Goal: Register for event/course

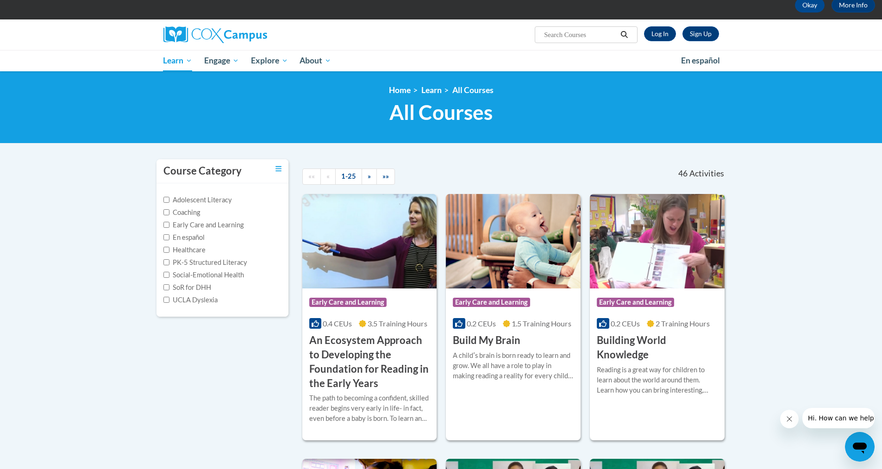
scroll to position [31, 0]
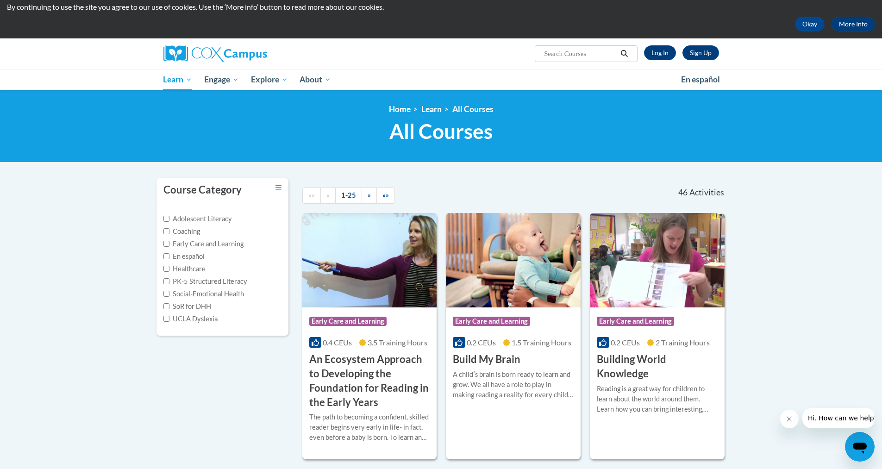
click at [553, 51] on input "Search..." at bounding box center [580, 53] width 74 height 11
type input "hearing test"
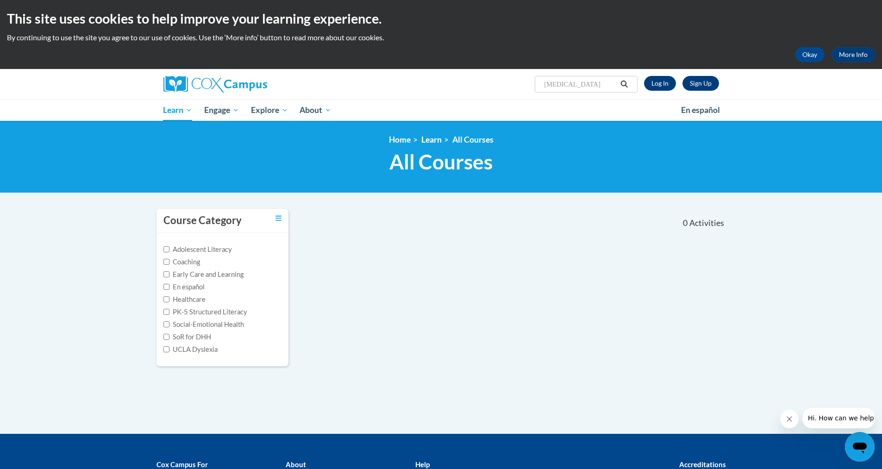
click at [580, 85] on input "hearing test" at bounding box center [580, 84] width 74 height 11
type input "h"
type input "pediatric hearing screening"
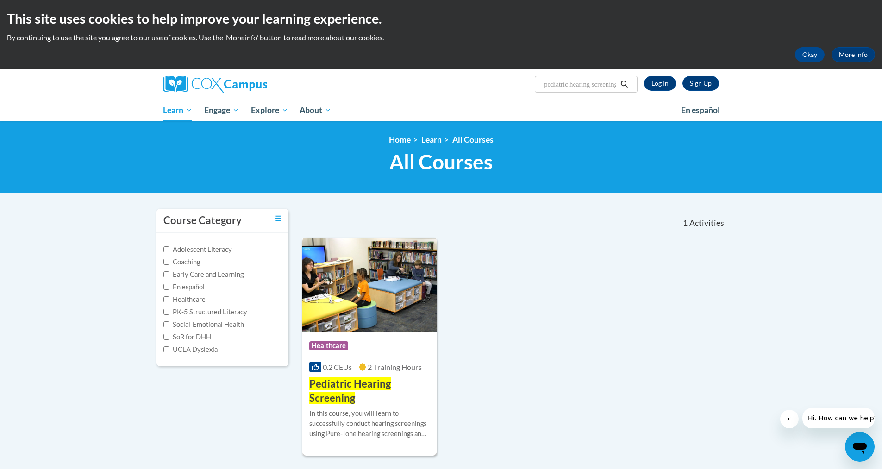
click at [346, 382] on span "Pediatric Hearing Screening" at bounding box center [350, 391] width 82 height 27
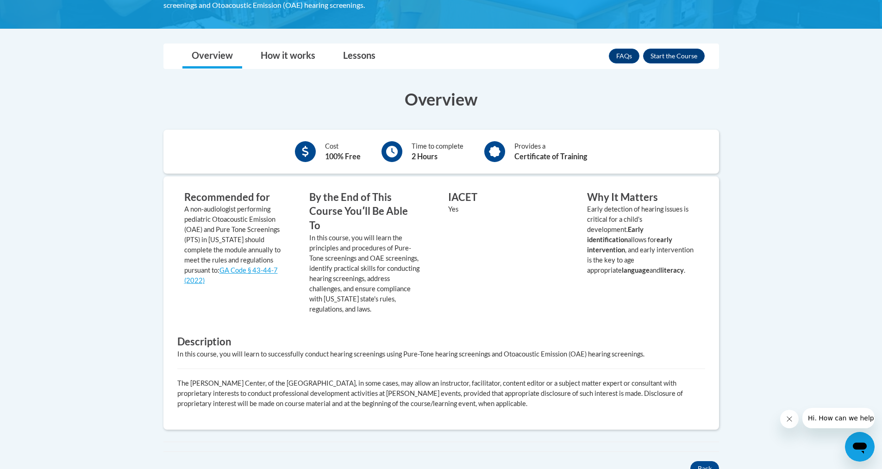
scroll to position [207, 0]
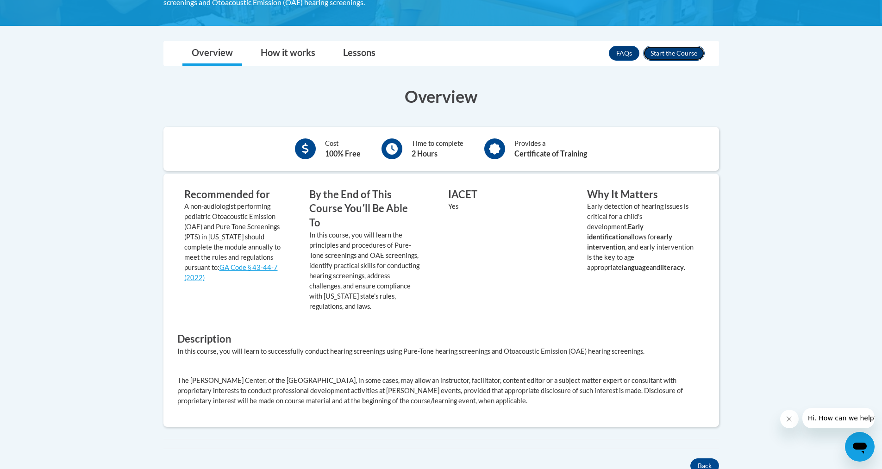
click at [678, 49] on button "Enroll" at bounding box center [674, 53] width 62 height 15
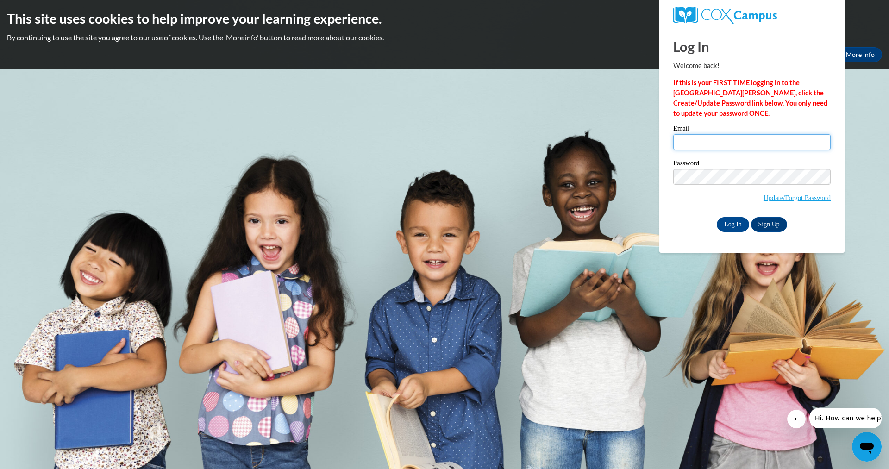
click at [699, 148] on input "Email" at bounding box center [752, 142] width 157 height 16
type input "d"
click at [772, 200] on link "Update/Forgot Password" at bounding box center [797, 197] width 67 height 7
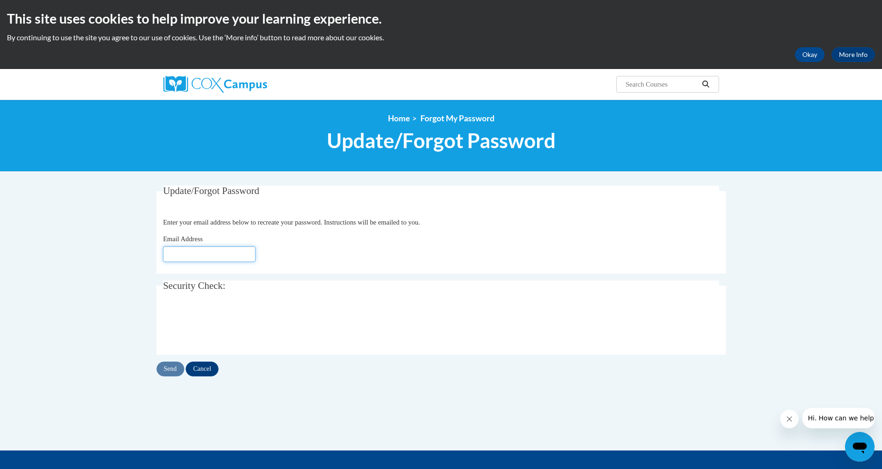
click at [201, 259] on input "Email Address" at bounding box center [209, 254] width 93 height 16
type input "[EMAIL_ADDRESS][DOMAIN_NAME]"
click at [176, 369] on input "Send" at bounding box center [171, 369] width 28 height 15
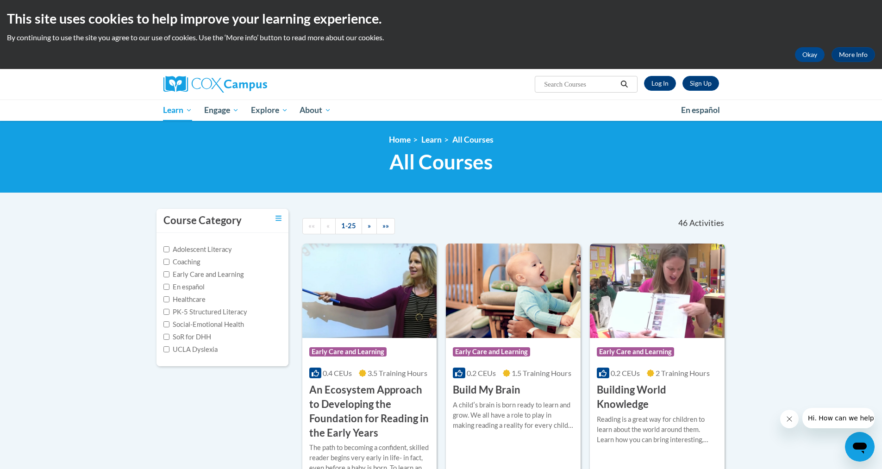
click at [548, 86] on input "Search..." at bounding box center [580, 84] width 74 height 11
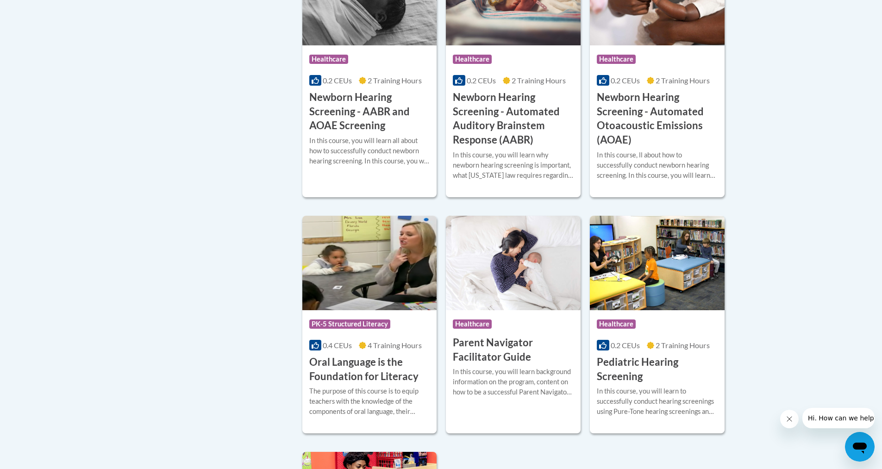
scroll to position [1777, 0]
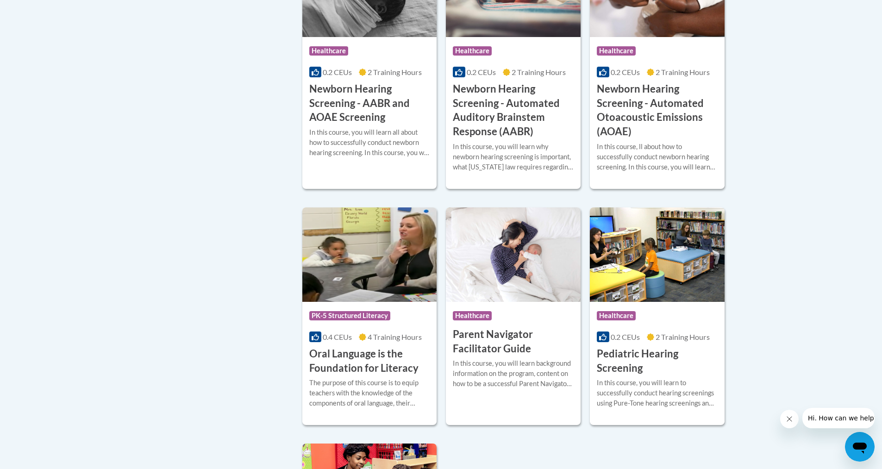
type input "ped"
click at [612, 321] on span "Healthcare" at bounding box center [616, 315] width 39 height 9
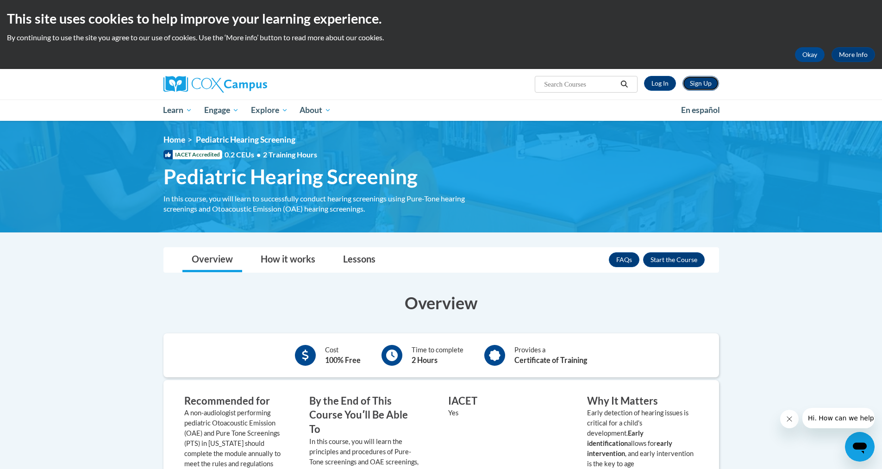
click at [709, 82] on link "Sign Up" at bounding box center [701, 83] width 37 height 15
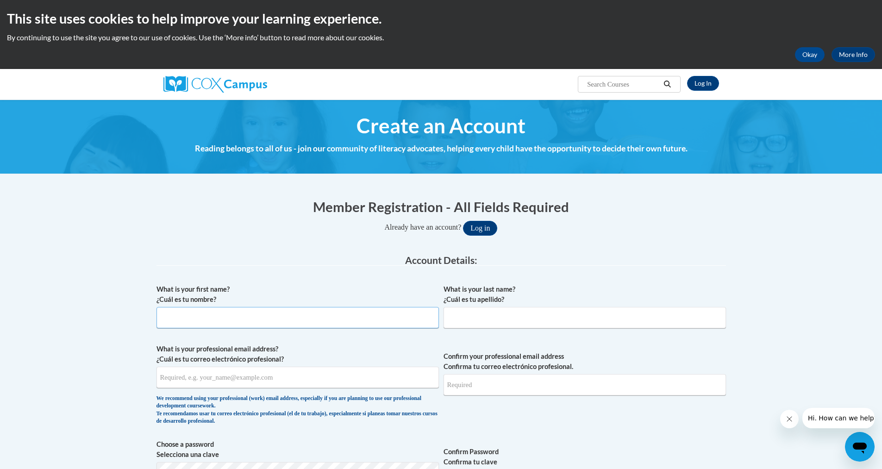
click at [198, 312] on input "What is your first name? ¿Cuál es tu nombre?" at bounding box center [298, 317] width 283 height 21
type input "[PERSON_NAME]"
click at [454, 321] on input "What is your last name? ¿Cuál es tu apellido?" at bounding box center [585, 317] width 283 height 21
type input "[PERSON_NAME]"
click at [188, 378] on input "What is your professional email address? ¿Cuál es tu correo electrónico profesi…" at bounding box center [298, 377] width 283 height 21
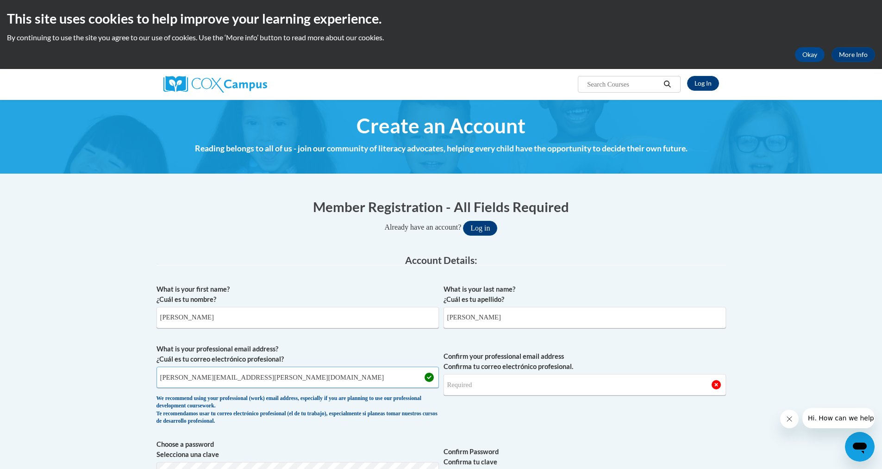
type input "[PERSON_NAME][EMAIL_ADDRESS][PERSON_NAME][DOMAIN_NAME]"
click at [468, 384] on input "Confirm your professional email address Confirma tu correo electrónico profesio…" at bounding box center [585, 384] width 283 height 21
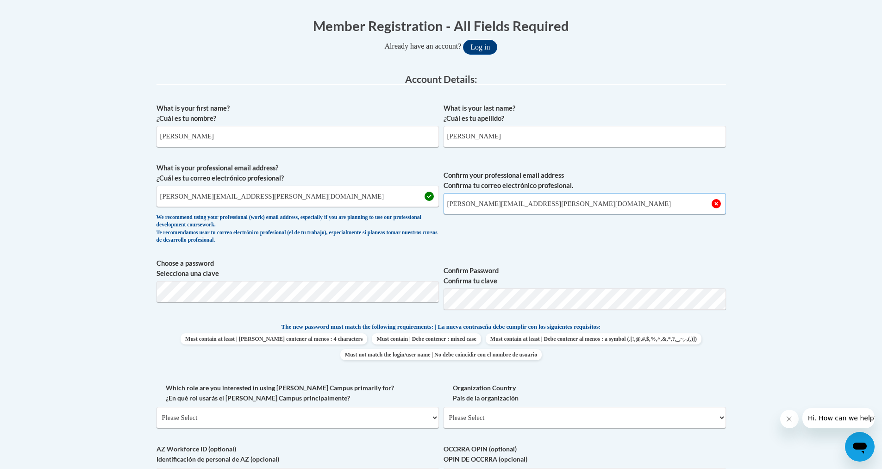
scroll to position [188, 0]
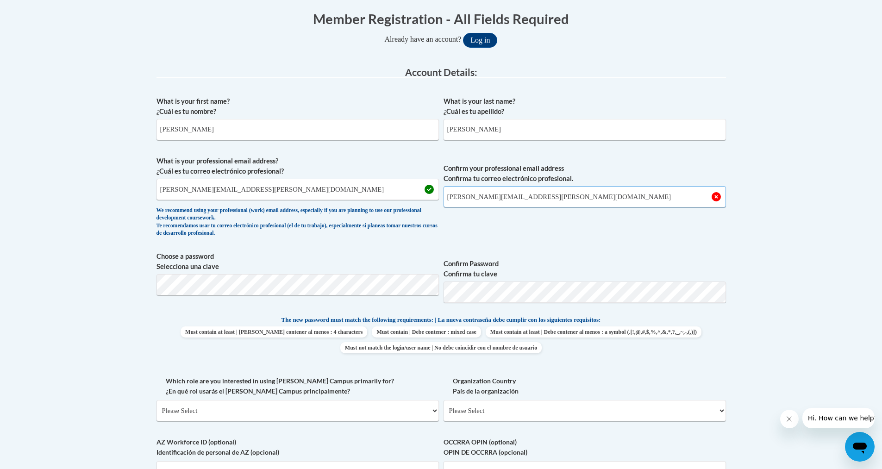
click at [577, 203] on input "[PERSON_NAME][EMAIL_ADDRESS][PERSON_NAME][DOMAIN_NAME]" at bounding box center [585, 196] width 283 height 21
drag, startPoint x: 690, startPoint y: 198, endPoint x: 696, endPoint y: 199, distance: 6.6
click at [692, 198] on input "[PERSON_NAME][EMAIL_ADDRESS][PERSON_NAME][DOMAIN_NAME]" at bounding box center [585, 196] width 283 height 21
type input "d"
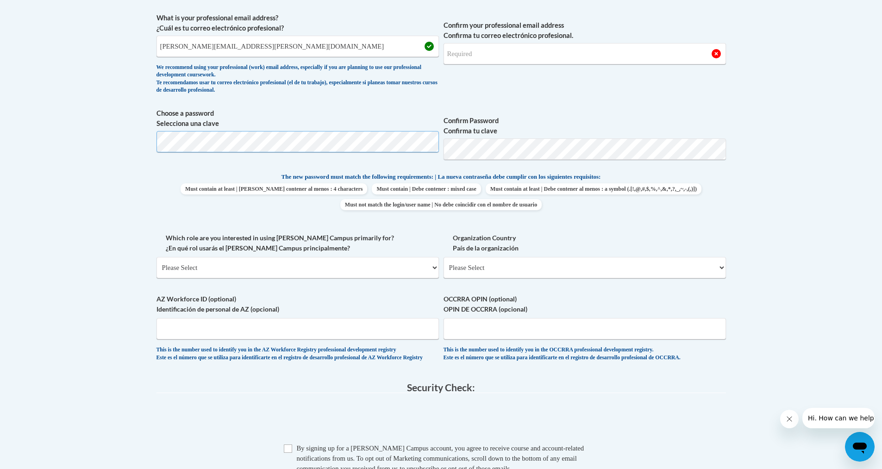
scroll to position [337, 0]
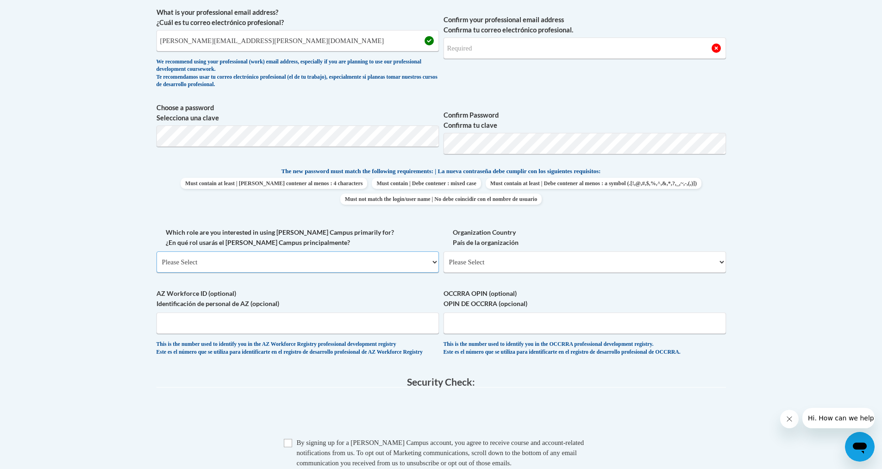
click at [195, 264] on select "Please Select College/University | Colegio/Universidad Community/Nonprofit Part…" at bounding box center [298, 262] width 283 height 21
select select "fbf2d438-af2f-41f8-98f1-81c410e29de3"
click at [157, 252] on select "Please Select College/University | Colegio/Universidad Community/Nonprofit Part…" at bounding box center [298, 262] width 283 height 21
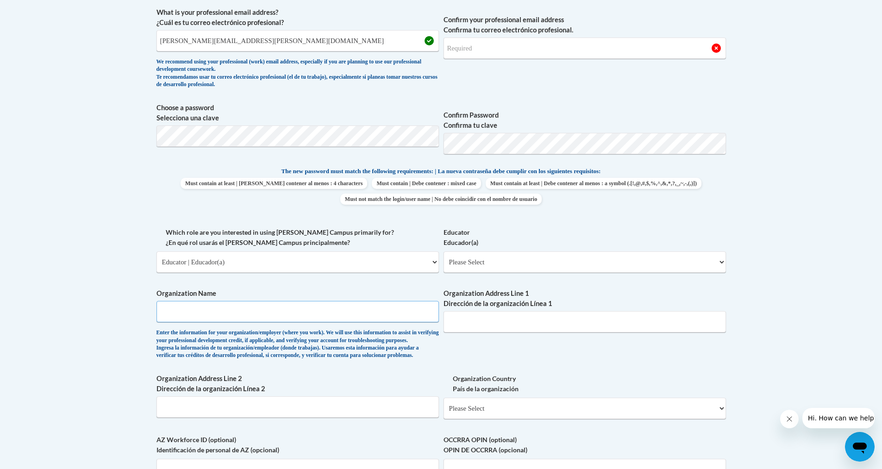
click at [178, 316] on input "Organization Name" at bounding box center [298, 311] width 283 height 21
click at [178, 315] on input "Organization Name" at bounding box center [298, 311] width 283 height 21
type input "Coffee Middle School"
click at [723, 261] on select "Please Select Early Learning/Daycare Teacher/Family Home Care Provider | Maestr…" at bounding box center [585, 262] width 283 height 21
select select "d5fdb05a-b36c-4d60-97fa-9afceda7e903"
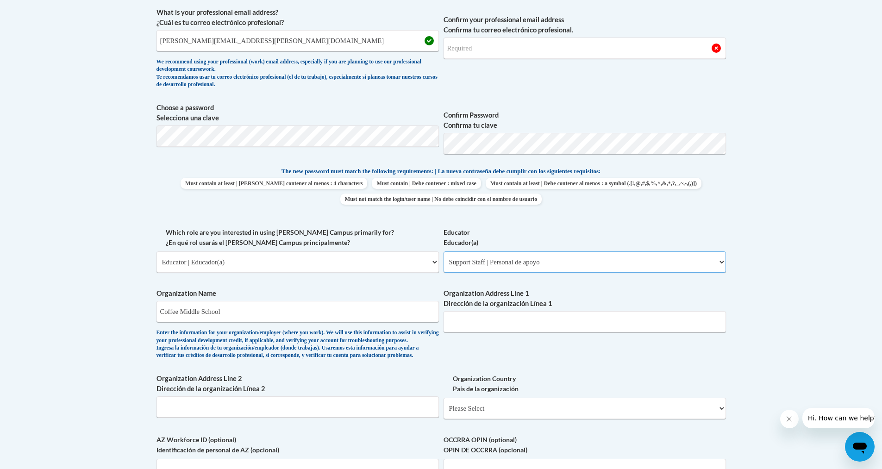
click at [444, 252] on select "Please Select Early Learning/Daycare Teacher/Family Home Care Provider | Maestr…" at bounding box center [585, 262] width 283 height 21
click at [494, 321] on input "Organization Address Line 1 Dirección de la organización Línea 1" at bounding box center [585, 321] width 283 height 21
click at [484, 324] on input "Organization Address Line 1 Dirección de la organización Línea 1" at bounding box center [585, 321] width 283 height 21
paste input "[STREET_ADDRESS][US_STATE]"
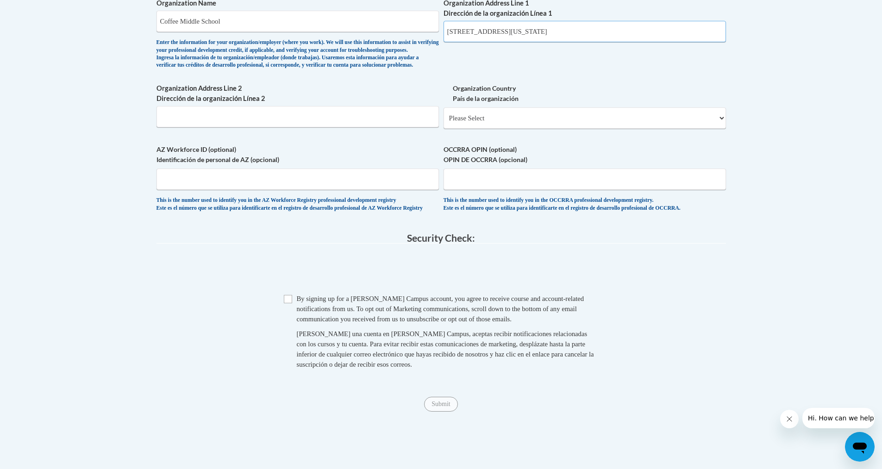
scroll to position [644, 0]
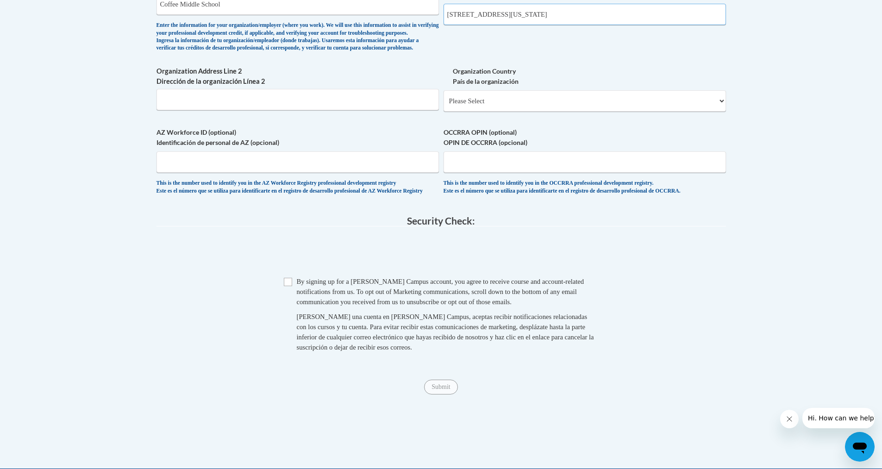
type input "901 Georgia 206, Douglas, GA 31533"
click at [722, 112] on select "Please Select United States | Estados Unidos Outside of the United States | Fue…" at bounding box center [585, 100] width 283 height 21
select select "ad49bcad-a171-4b2e-b99c-48b446064914"
click at [444, 105] on select "Please Select United States | Estados Unidos Outside of the United States | Fue…" at bounding box center [585, 100] width 283 height 21
select select
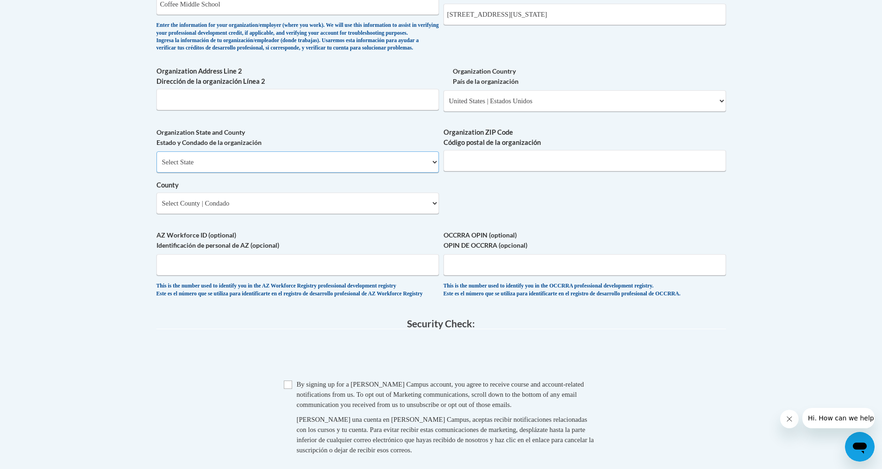
click at [434, 173] on select "Select State Alabama Alaska Arizona Arkansas California Colorado Connecticut De…" at bounding box center [298, 161] width 283 height 21
select select "Georgia"
click at [157, 167] on select "Select State Alabama Alaska Arizona Arkansas California Colorado Connecticut De…" at bounding box center [298, 161] width 283 height 21
click at [253, 214] on select "Select County Appling Atkinson Bacon Baker Baldwin Banks Barrow Bartow Ben Hill…" at bounding box center [298, 203] width 283 height 21
select select "Coffee"
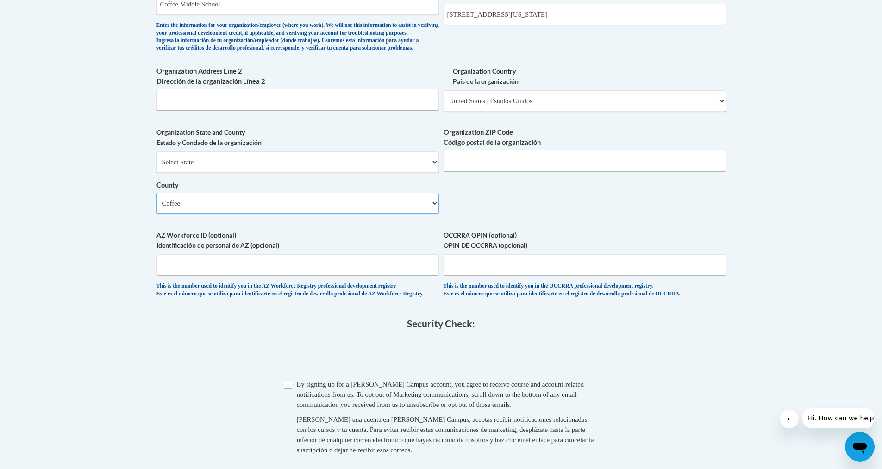
click at [157, 208] on select "Select County Appling Atkinson Bacon Baker Baldwin Banks Barrow Bartow Ben Hill…" at bounding box center [298, 203] width 283 height 21
click at [275, 276] on input "AZ Workforce ID (optional) Identificación de personal de AZ (opcional)" at bounding box center [298, 264] width 283 height 21
click at [367, 276] on input "AZ Workforce ID (optional) Identificación de personal de AZ (opcional)" at bounding box center [298, 264] width 283 height 21
click at [290, 389] on input "Checkbox" at bounding box center [288, 385] width 8 height 8
checkbox input "true"
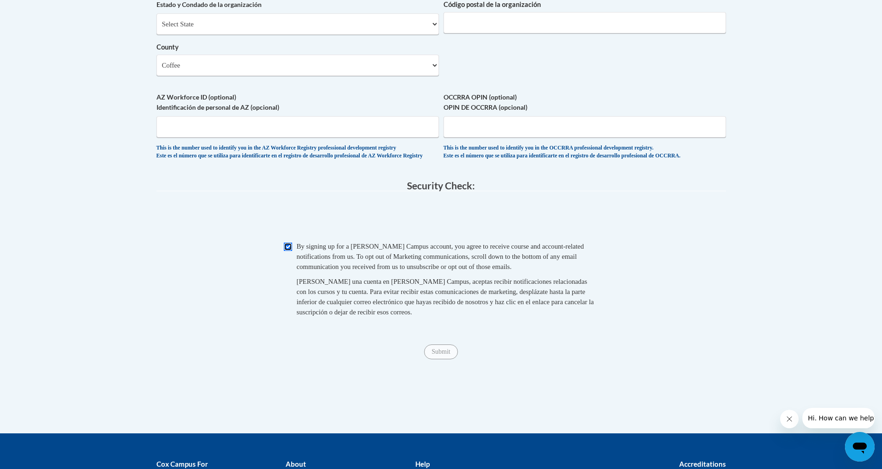
scroll to position [785, 0]
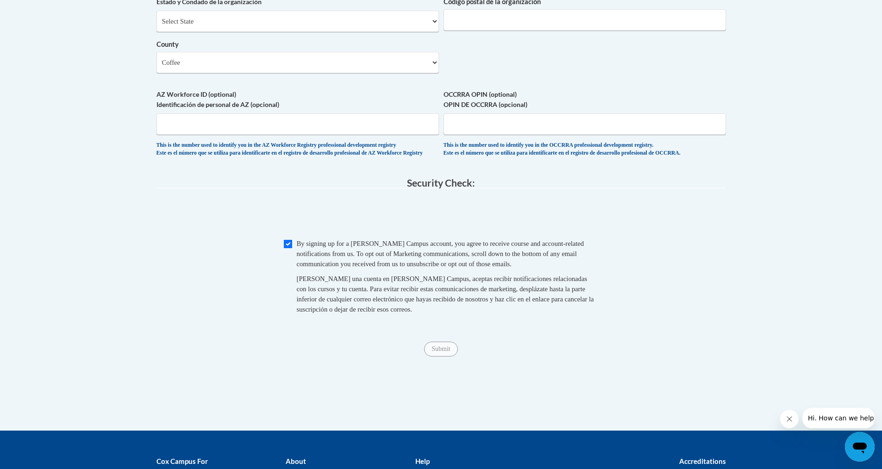
click at [450, 357] on div "Submit Submit" at bounding box center [442, 349] width 570 height 15
click at [448, 352] on span "Submit" at bounding box center [440, 348] width 33 height 7
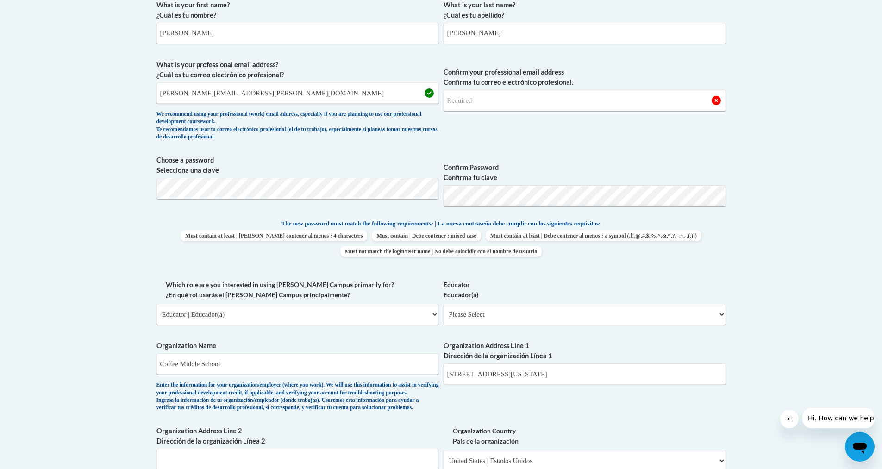
scroll to position [252, 0]
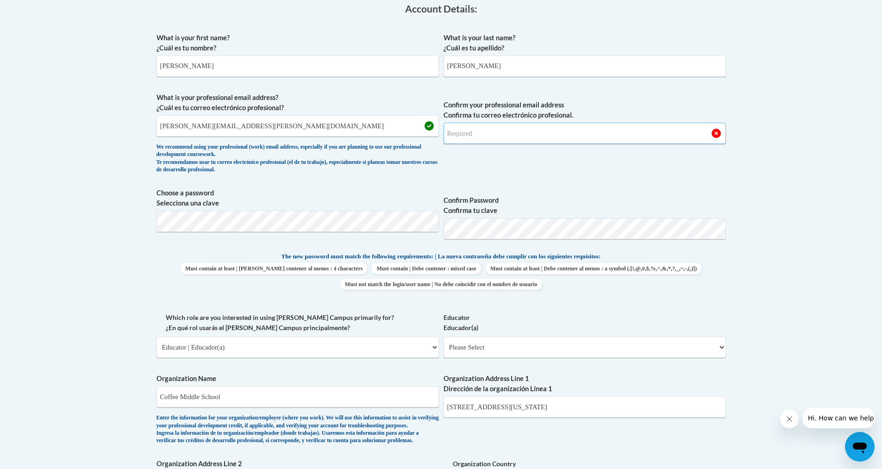
click at [463, 139] on input "Confirm your professional email address Confirma tu correo electrónico profesio…" at bounding box center [585, 133] width 283 height 21
drag, startPoint x: 158, startPoint y: 126, endPoint x: 275, endPoint y: 127, distance: 116.7
click at [275, 127] on input "demetria.jackson@coffee.k12.ga.us" at bounding box center [298, 125] width 283 height 21
click at [448, 131] on input "Confirm your professional email address Confirma tu correo electrónico profesio…" at bounding box center [585, 133] width 283 height 21
click at [445, 132] on input "Confirm your professional email address Confirma tu correo electrónico profesio…" at bounding box center [585, 133] width 283 height 21
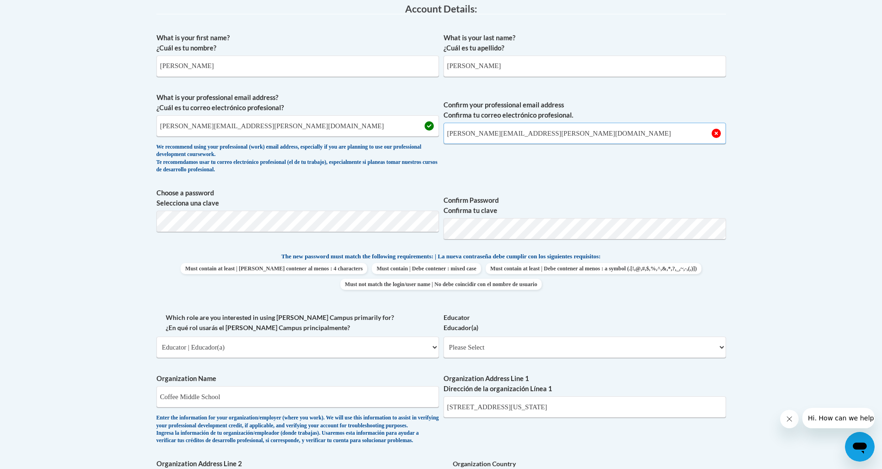
type input "demetria.jackson@coffee.k12.ga.us"
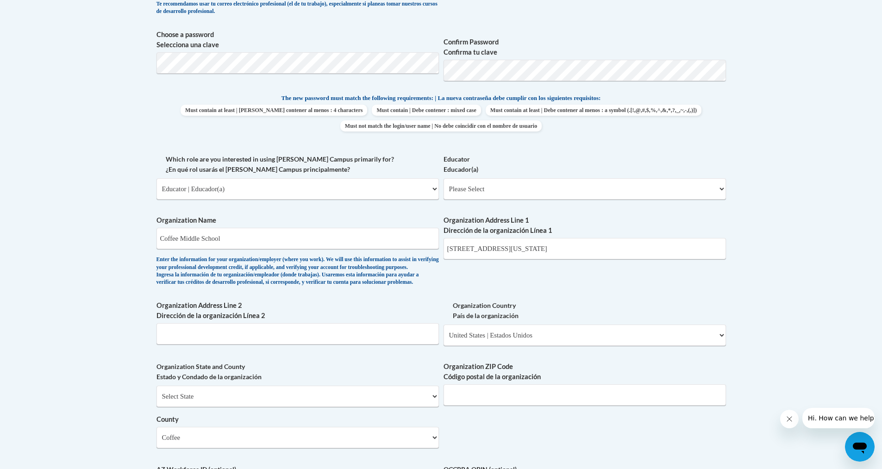
scroll to position [411, 0]
click at [501, 80] on span "Confirm Password Confirma tu clave" at bounding box center [585, 57] width 283 height 59
click at [489, 190] on select "Please Select Early Learning/Daycare Teacher/Family Home Care Provider | Maestr…" at bounding box center [585, 187] width 283 height 21
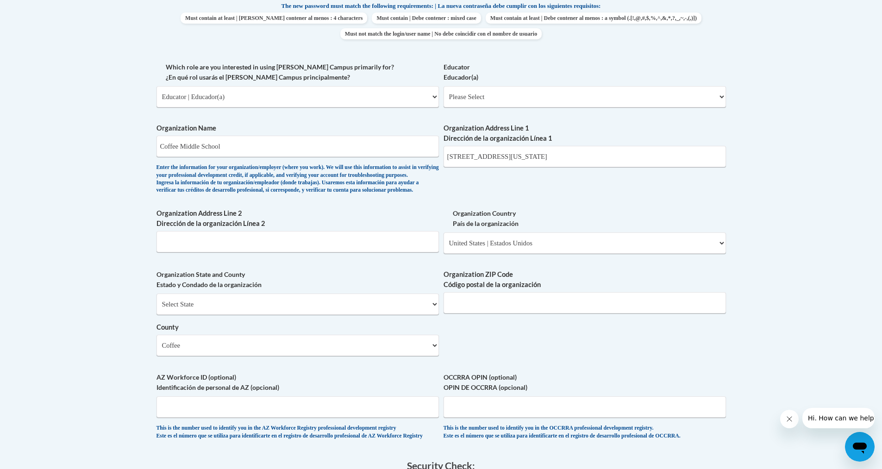
scroll to position [491, 0]
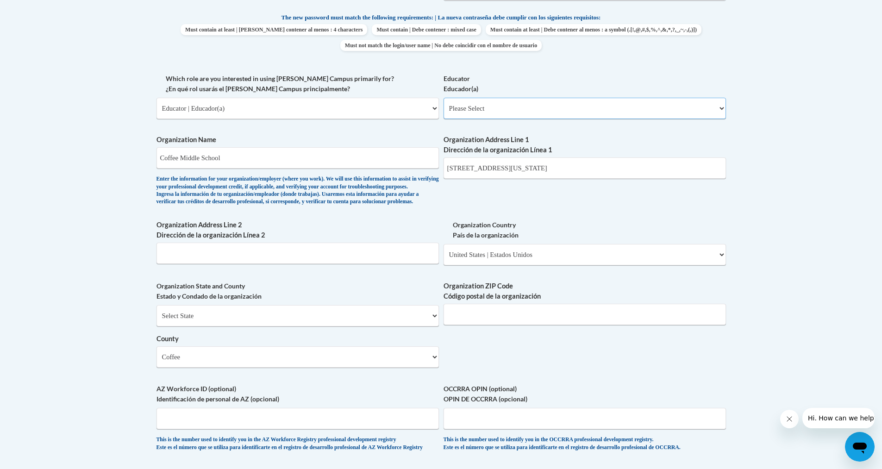
click at [721, 109] on select "Please Select Early Learning/Daycare Teacher/Family Home Care Provider | Maestr…" at bounding box center [585, 108] width 283 height 21
select select "d5fdb05a-b36c-4d60-97fa-9afceda7e903"
click at [444, 98] on select "Please Select Early Learning/Daycare Teacher/Family Home Care Provider | Maestr…" at bounding box center [585, 108] width 283 height 21
select select "null"
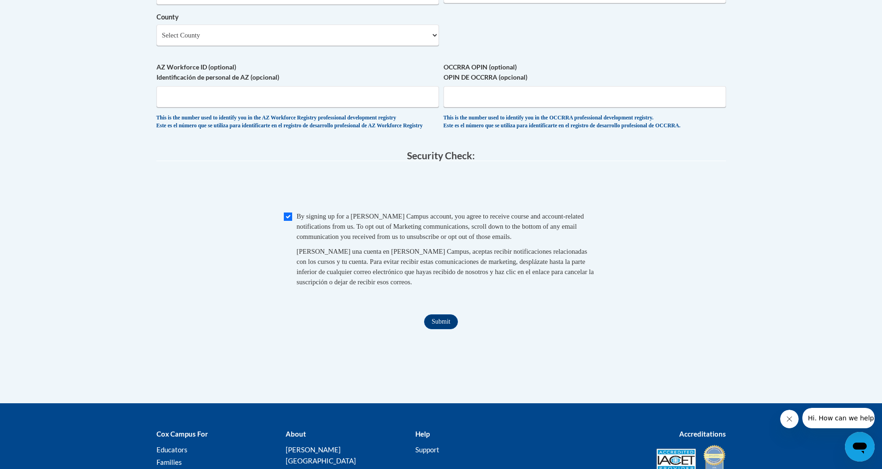
scroll to position [832, 0]
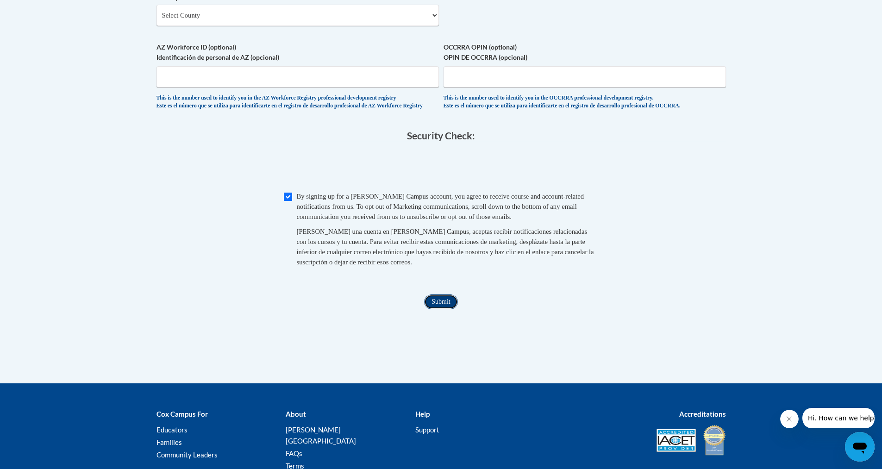
click at [446, 309] on input "Submit" at bounding box center [440, 302] width 33 height 15
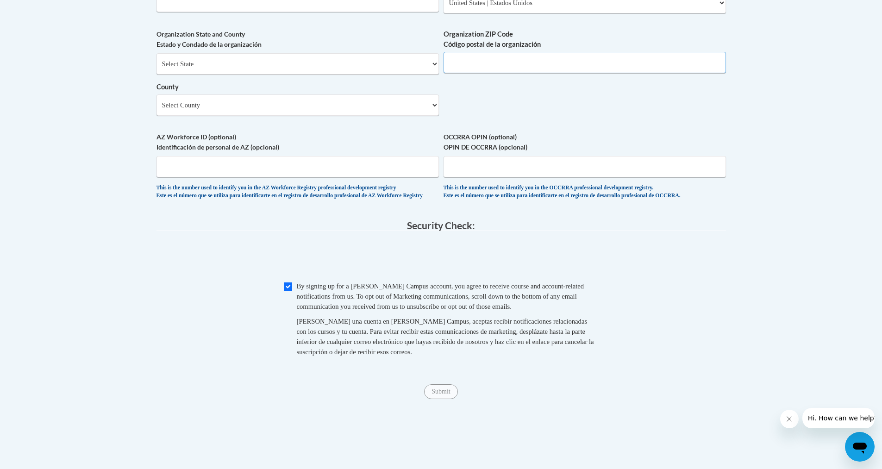
scroll to position [738, 0]
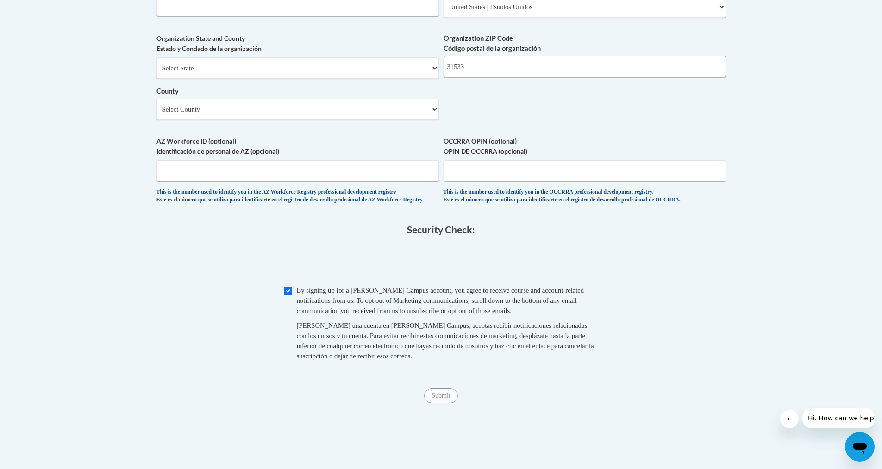
type input "31533"
click at [634, 277] on span "0cAFcWeA76zqJCe6WXE9LNy2RqZCSluKl-pQGWdpWV9lakukKU2i9_S9oMwkgUPWI89XMCnUzsfNWxE…" at bounding box center [442, 263] width 570 height 36
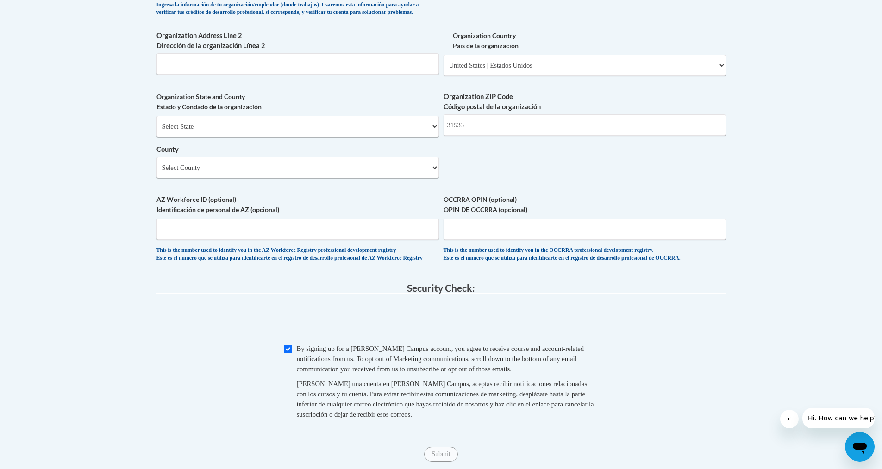
scroll to position [664, 0]
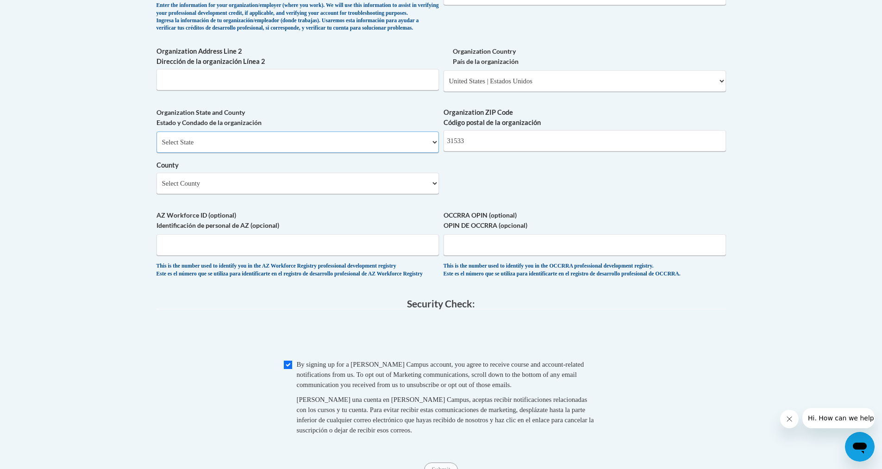
click at [231, 153] on select "Select State Alabama Alaska Arizona Arkansas California Colorado Connecticut De…" at bounding box center [298, 142] width 283 height 21
select select "Georgia"
click at [157, 147] on select "Select State Alabama Alaska Arizona Arkansas California Colorado Connecticut De…" at bounding box center [298, 142] width 283 height 21
click at [185, 193] on select "Select County Appling Atkinson Bacon Baker Baldwin Banks Barrow Bartow Ben Hill…" at bounding box center [298, 183] width 283 height 21
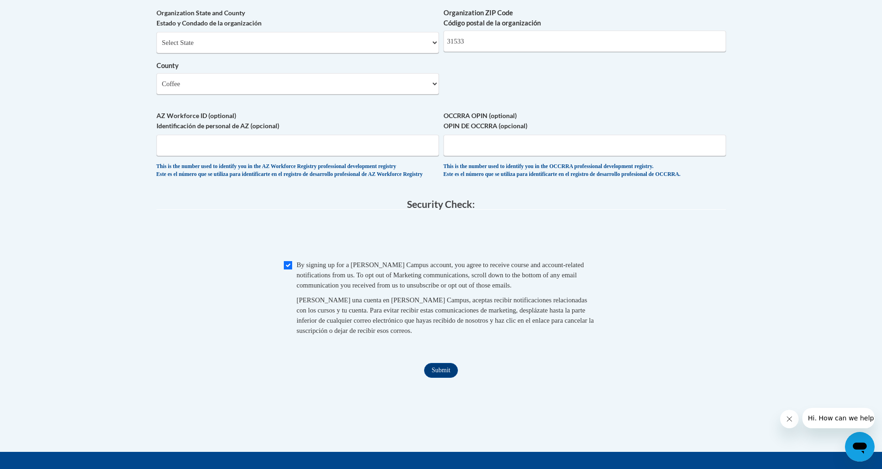
scroll to position [767, 0]
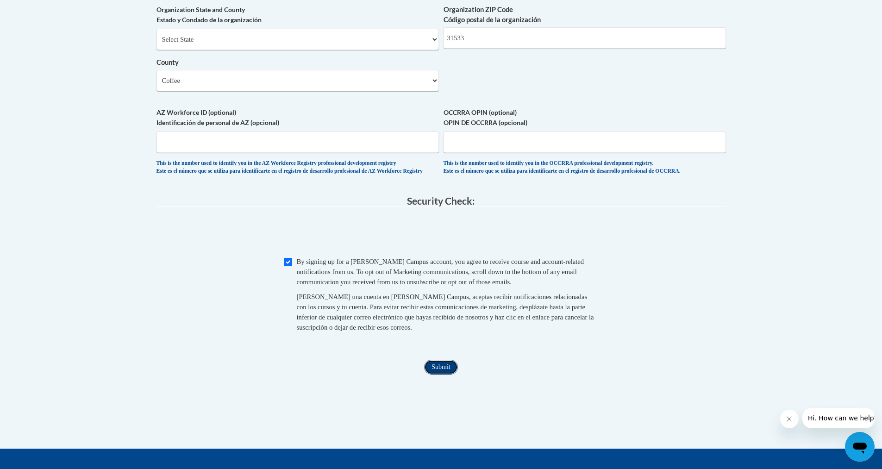
click at [440, 375] on input "Submit" at bounding box center [440, 367] width 33 height 15
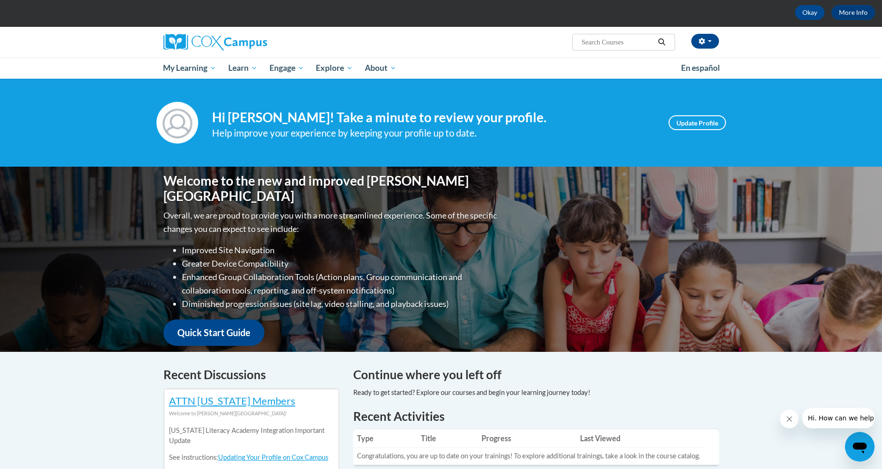
scroll to position [38, 0]
